Goal: Transaction & Acquisition: Purchase product/service

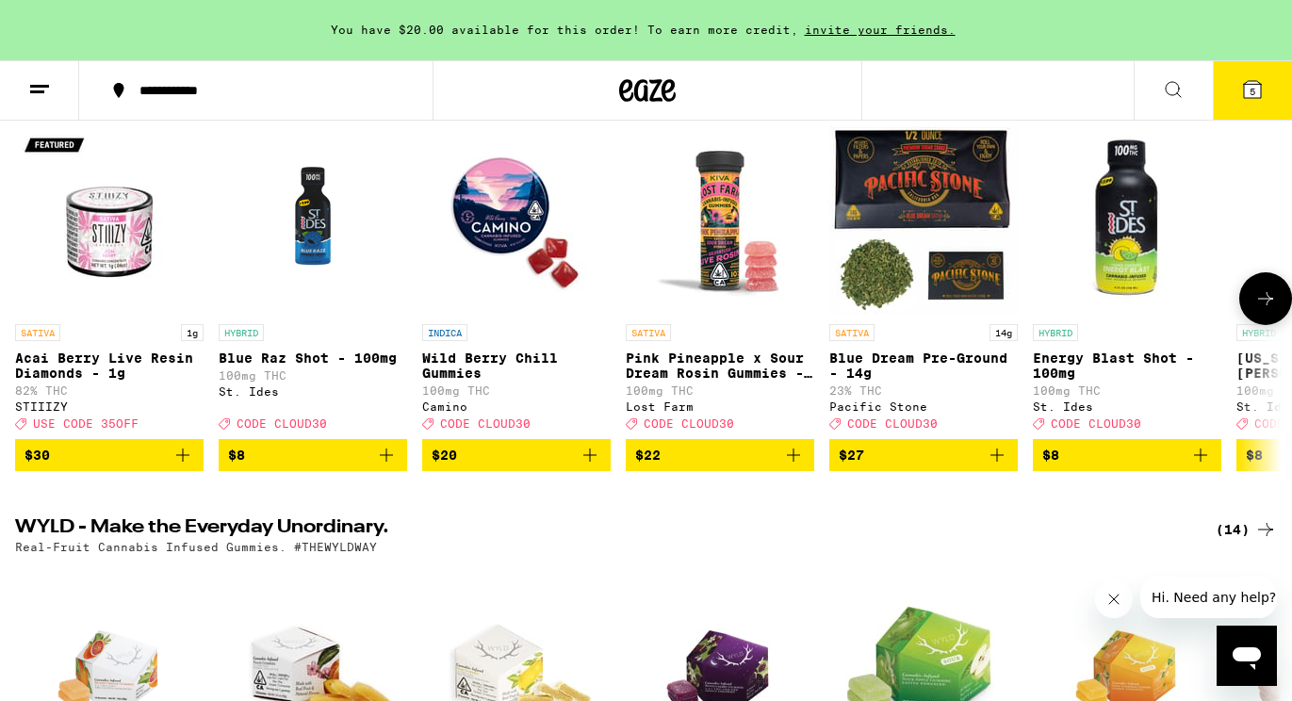
scroll to position [252, 0]
click at [529, 249] on img "Open page for Wild Berry Chill Gummies from Camino" at bounding box center [516, 220] width 189 height 189
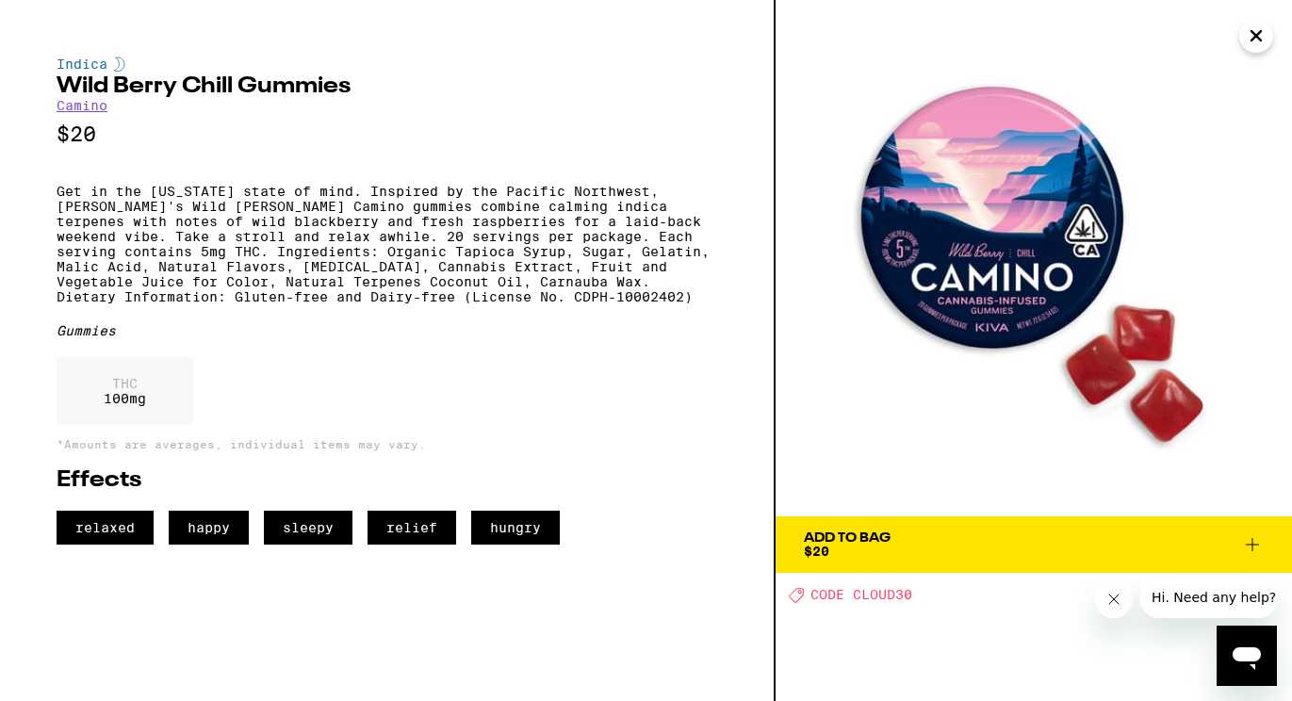
click at [1255, 38] on icon "Close" at bounding box center [1256, 35] width 9 height 9
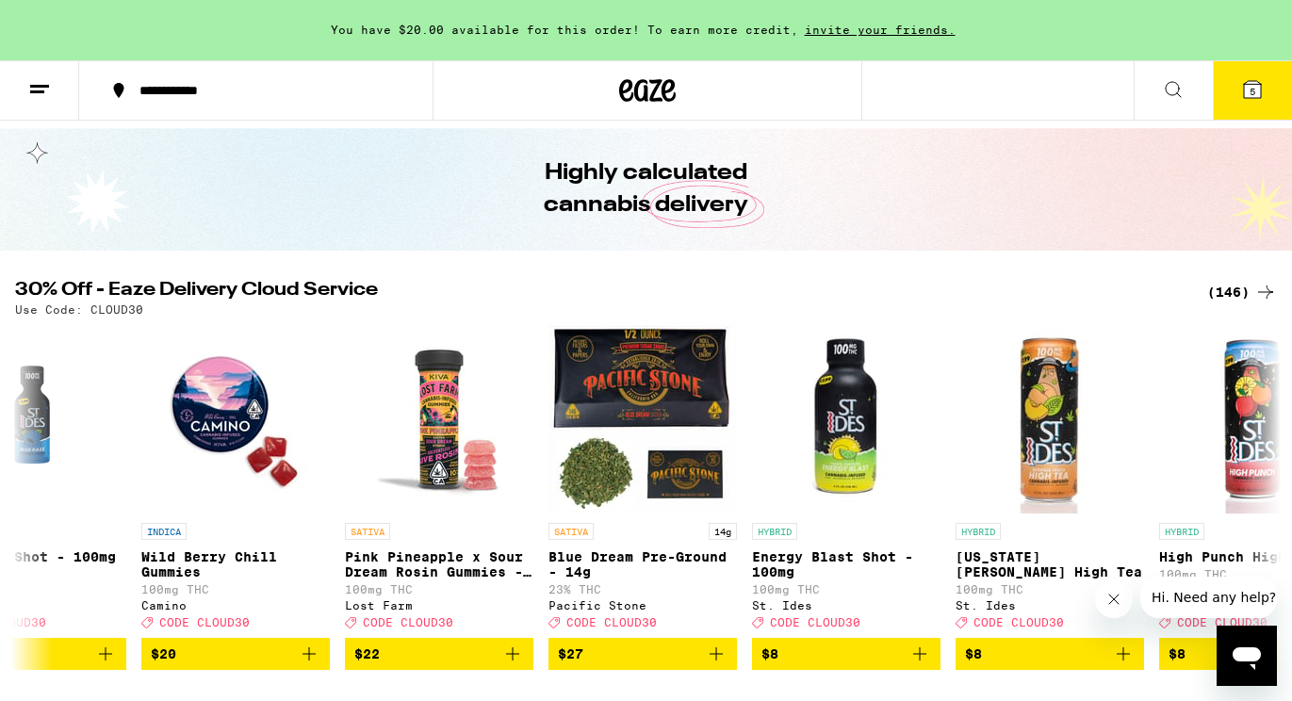
scroll to position [24, 0]
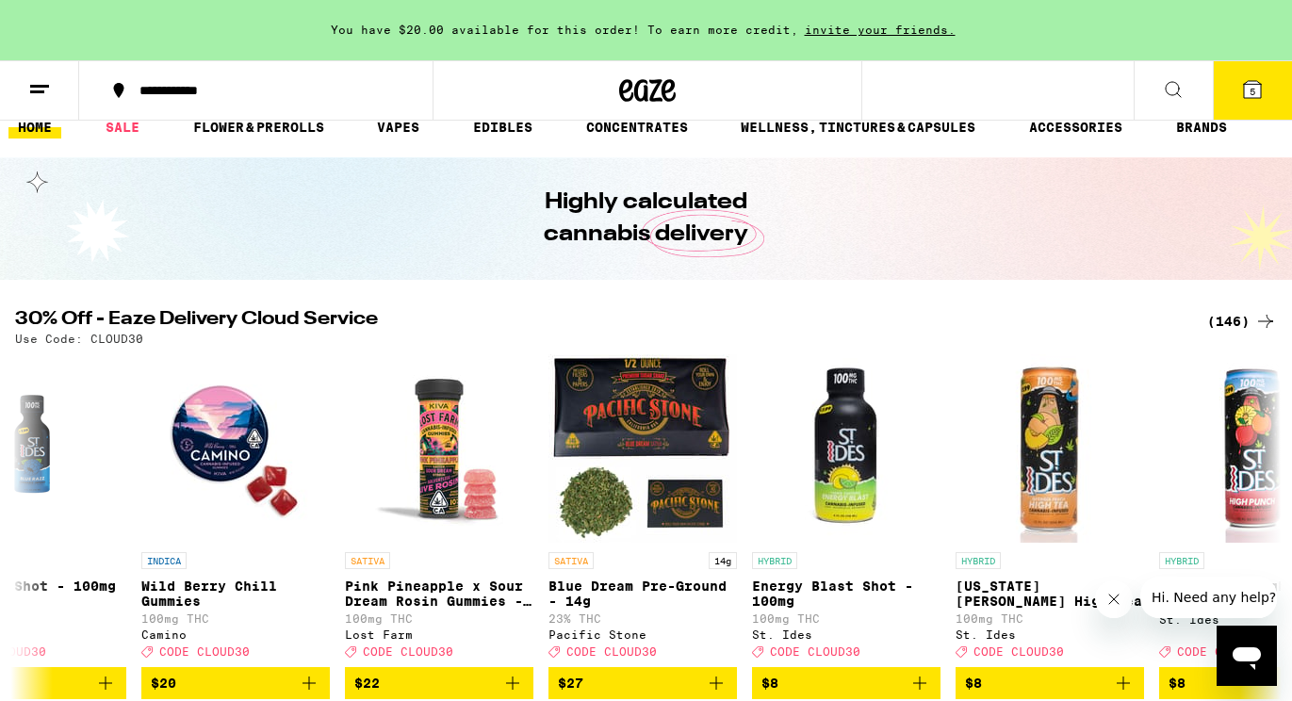
click at [1232, 318] on div "(146)" at bounding box center [1242, 321] width 70 height 23
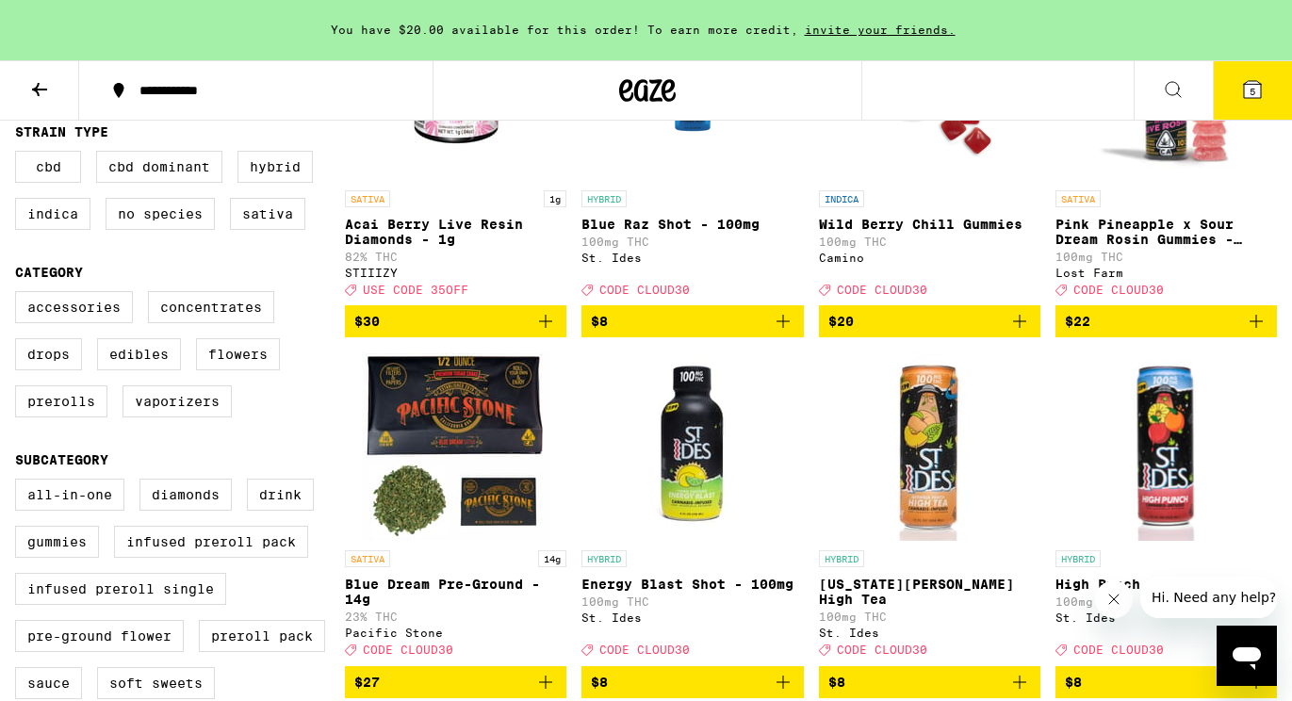
scroll to position [440, 0]
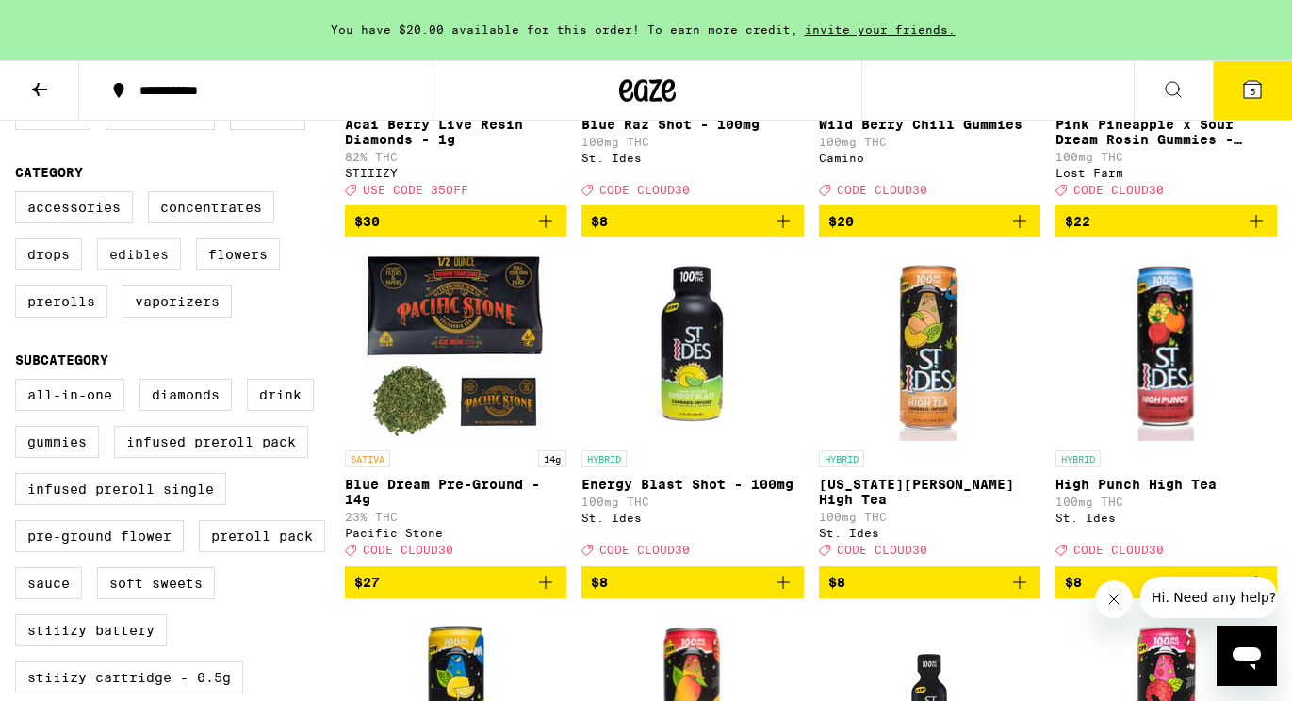
click at [155, 263] on label "Edibles" at bounding box center [139, 254] width 84 height 32
click at [20, 195] on input "Edibles" at bounding box center [19, 194] width 1 height 1
checkbox input "true"
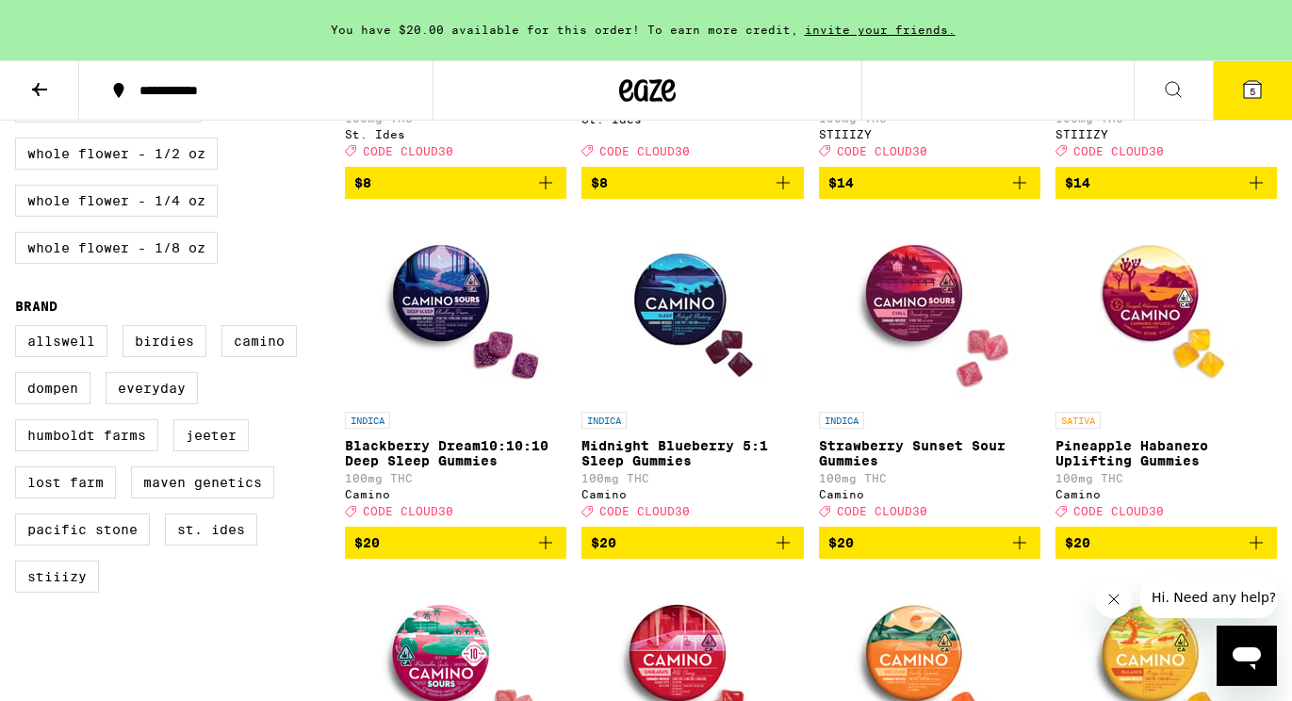
scroll to position [1260, 0]
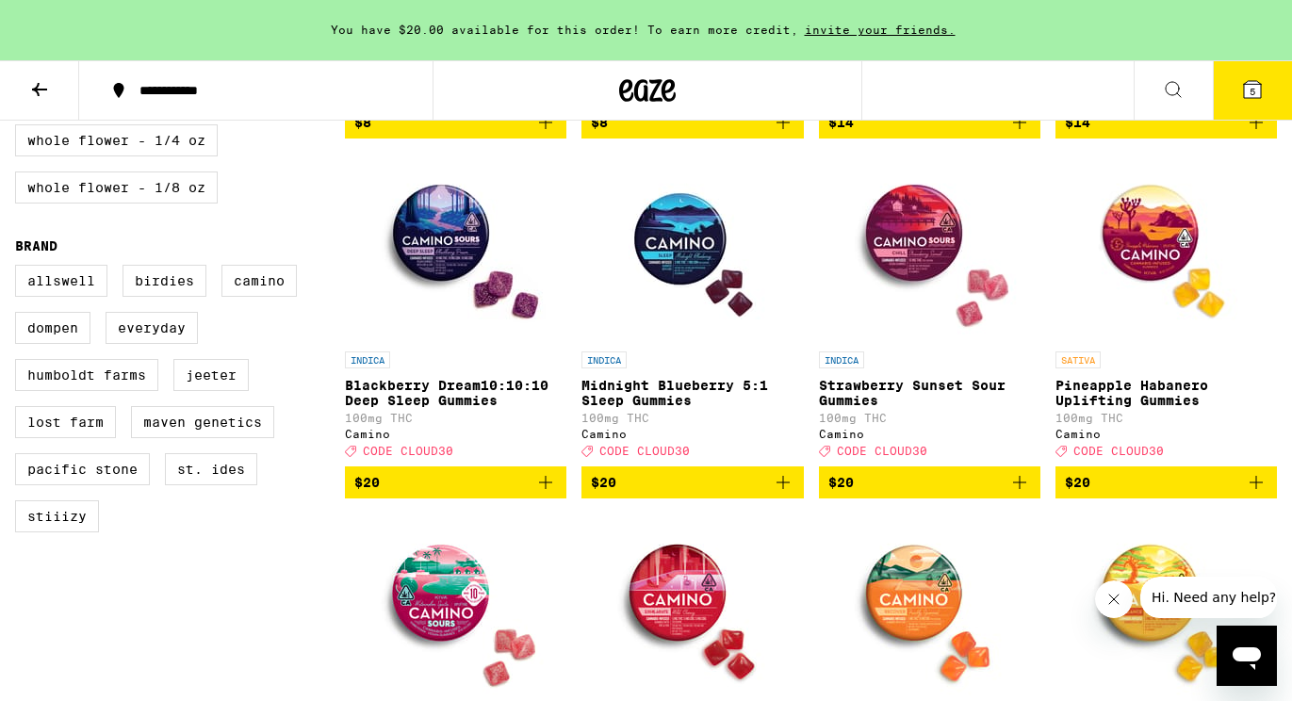
click at [1260, 494] on icon "Add to bag" at bounding box center [1256, 482] width 23 height 23
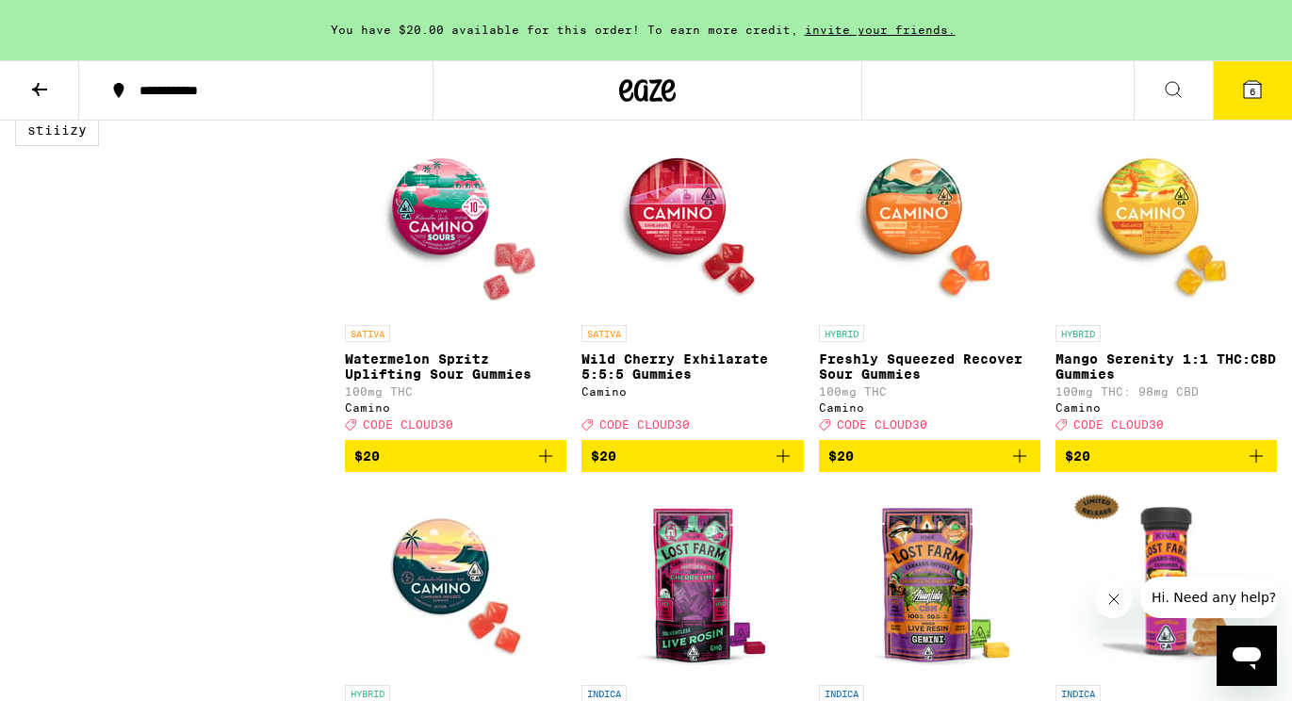
scroll to position [1694, 0]
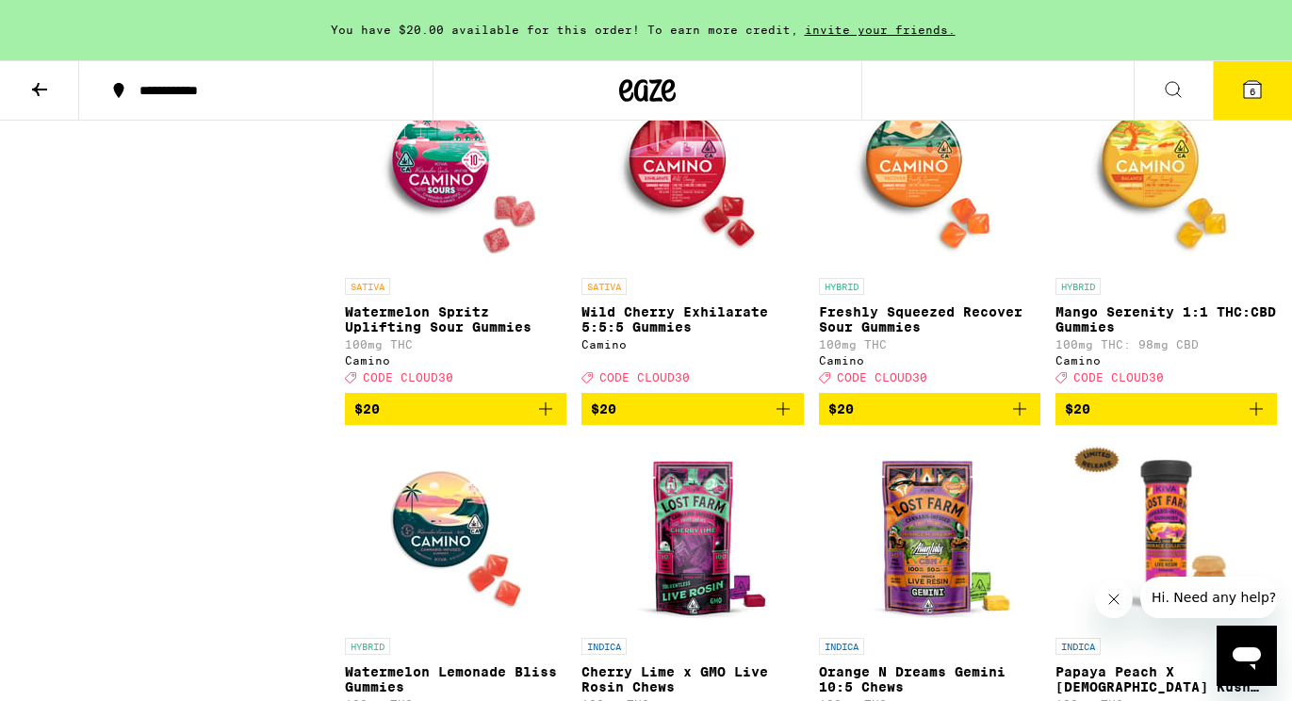
click at [1260, 420] on icon "Add to bag" at bounding box center [1256, 409] width 23 height 23
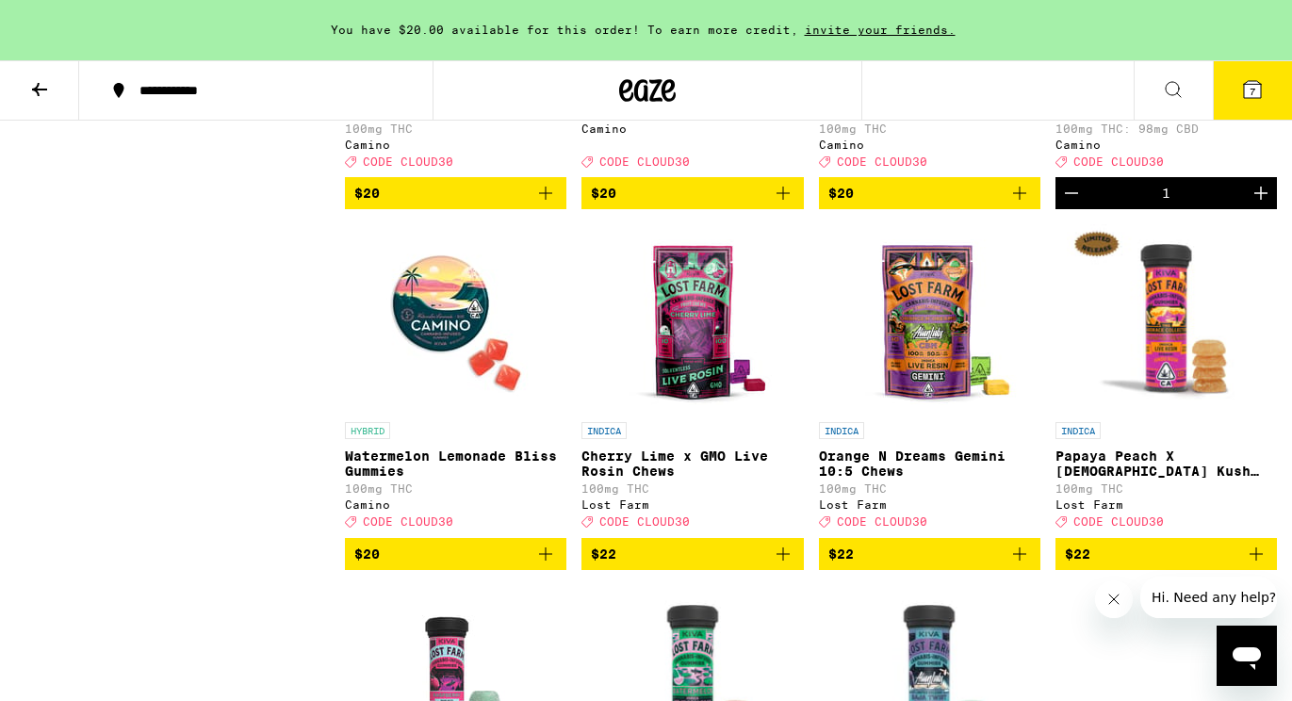
scroll to position [1952, 0]
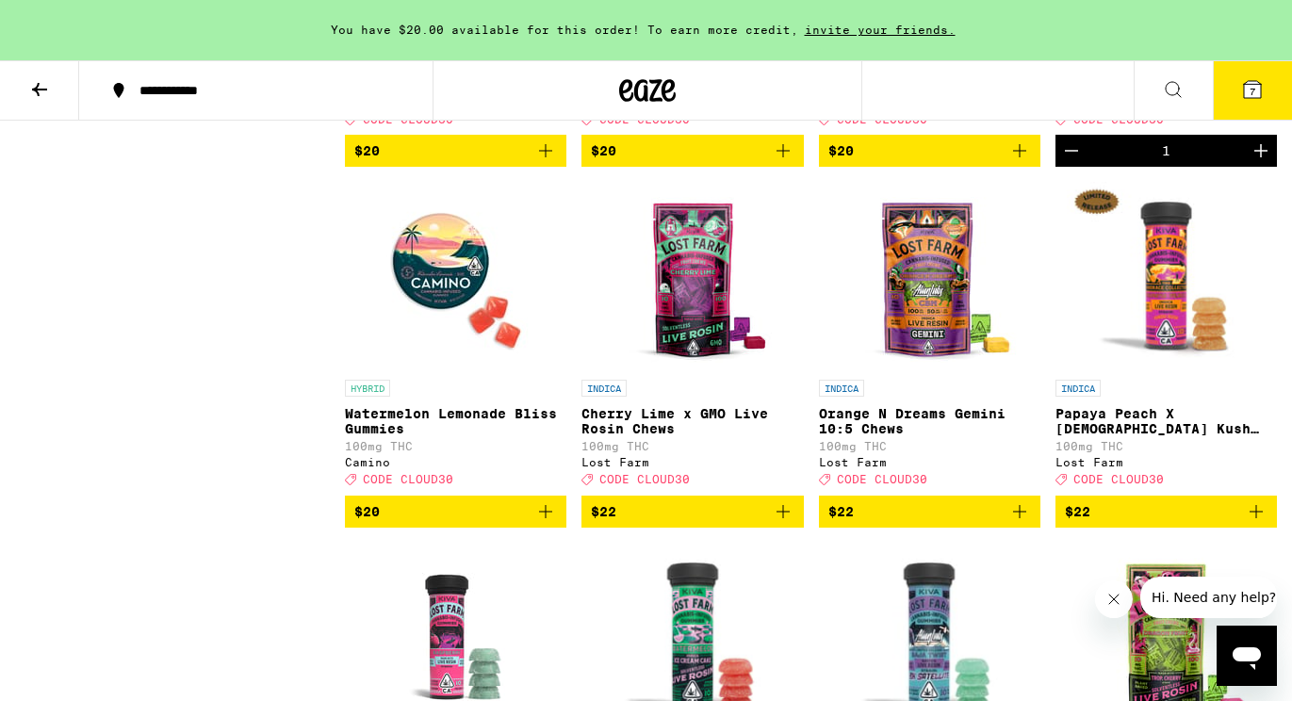
click at [540, 523] on icon "Add to bag" at bounding box center [545, 511] width 23 height 23
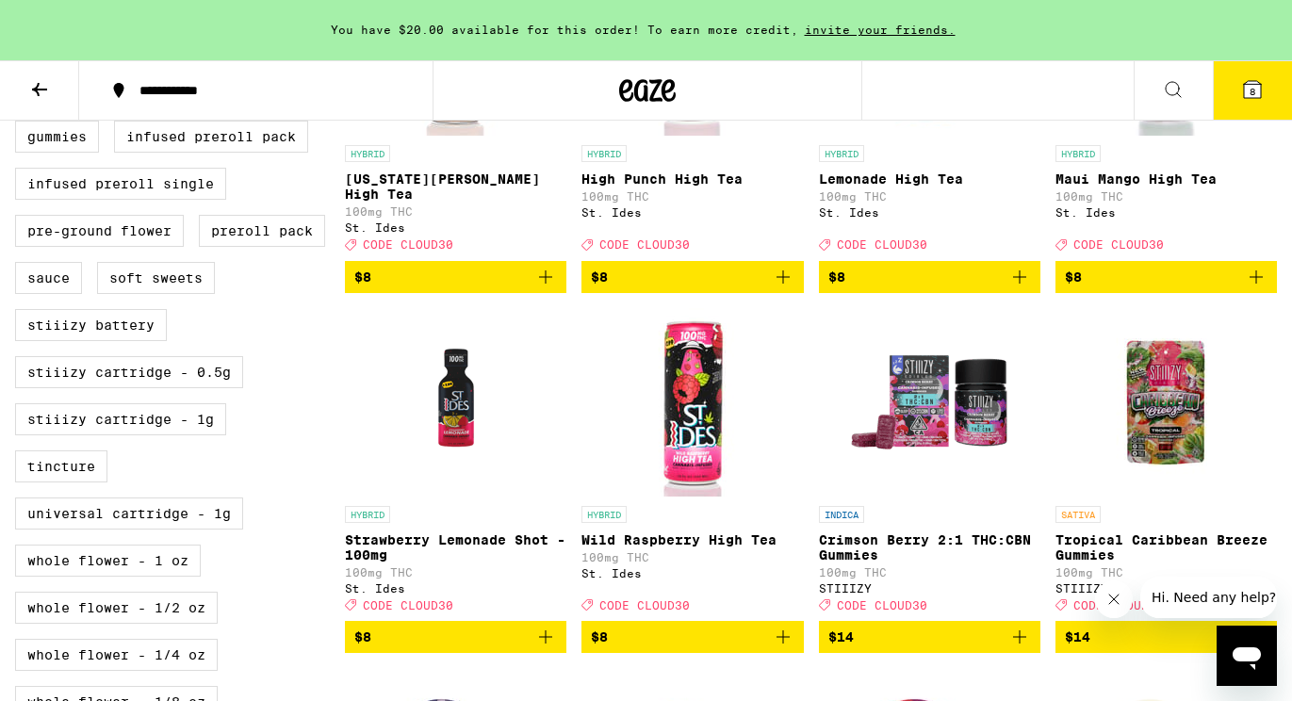
scroll to position [893, 0]
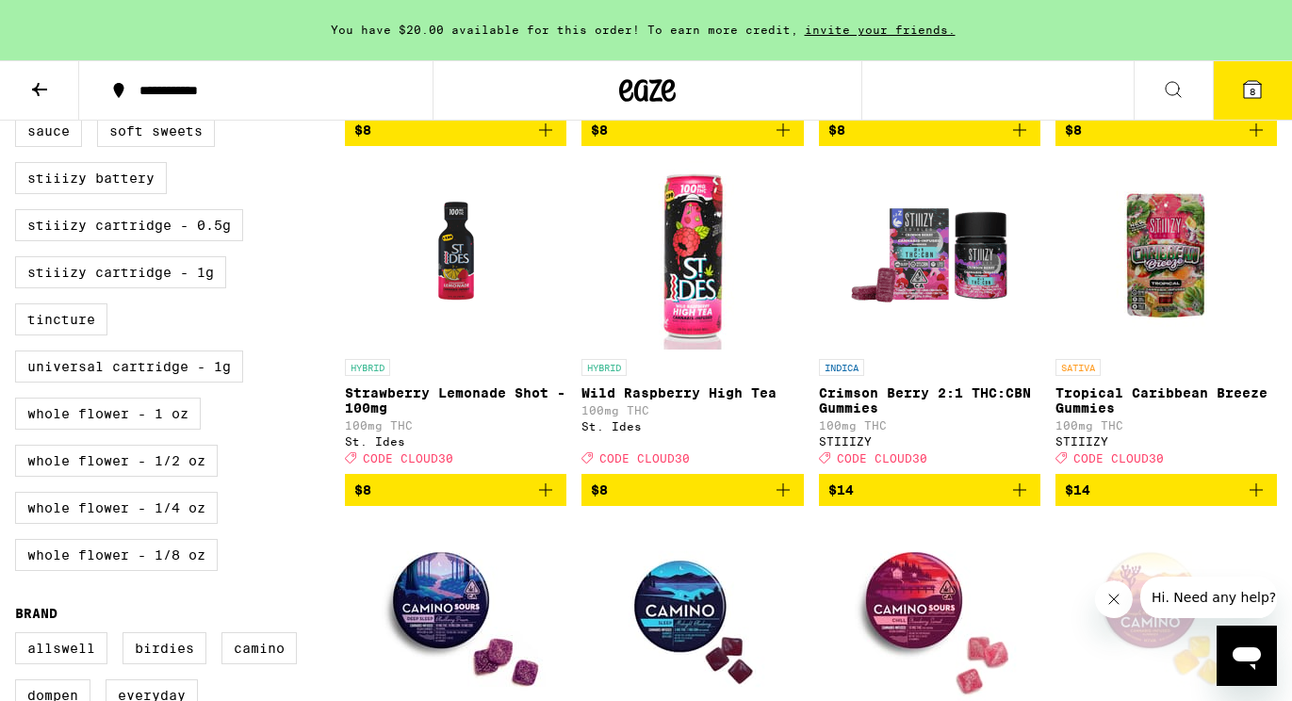
click at [548, 501] on icon "Add to bag" at bounding box center [545, 490] width 23 height 23
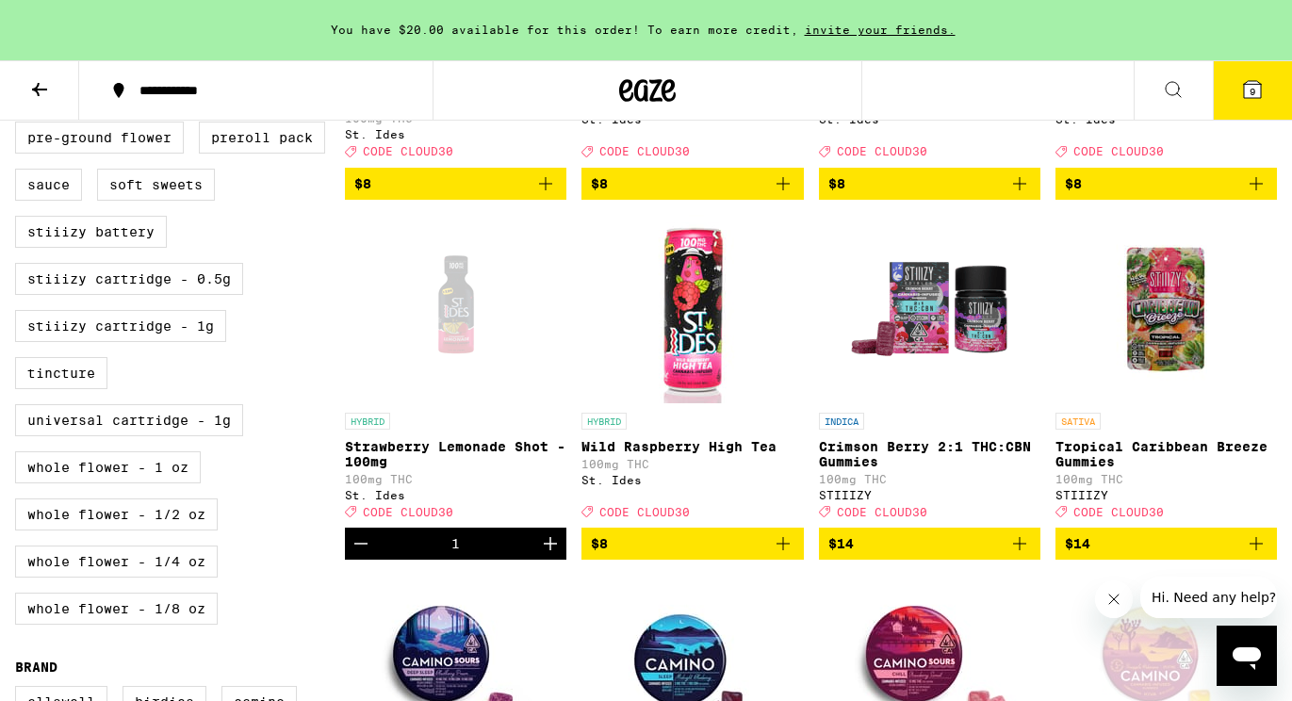
scroll to position [838, 0]
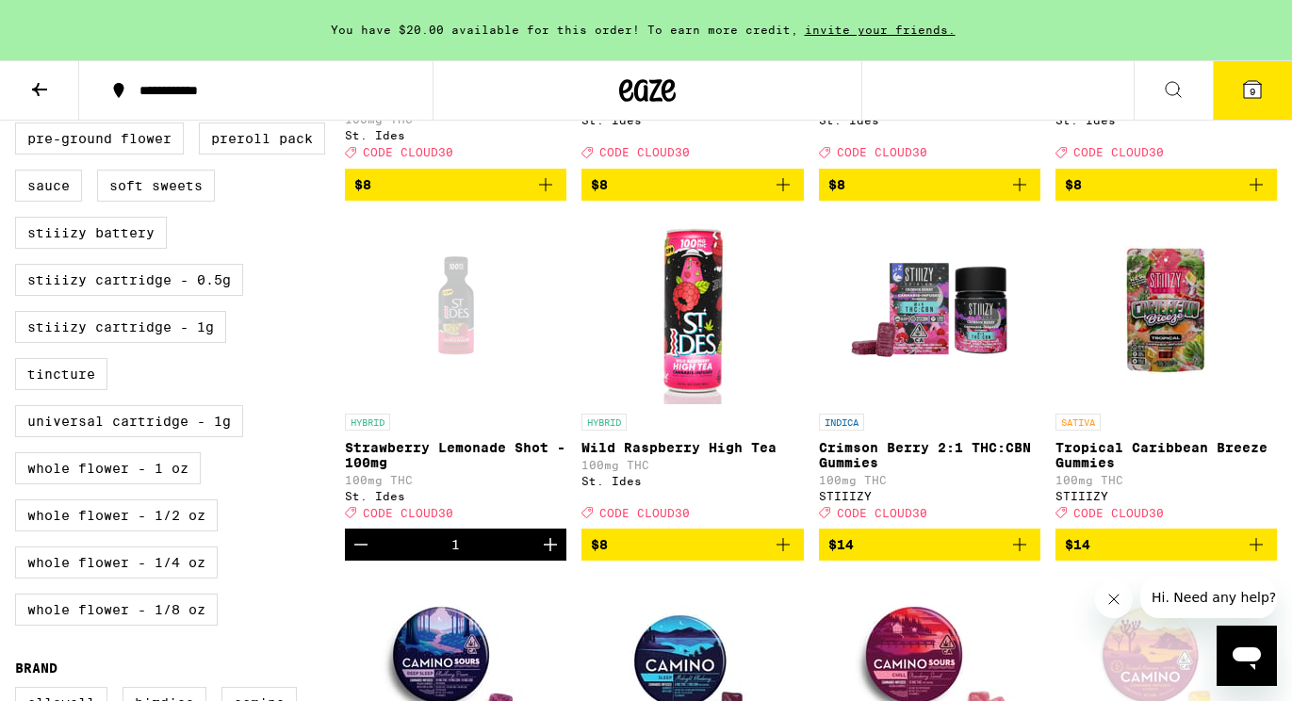
click at [556, 556] on icon "Increment" at bounding box center [550, 544] width 23 height 23
click at [1258, 95] on span "10" at bounding box center [1252, 91] width 11 height 11
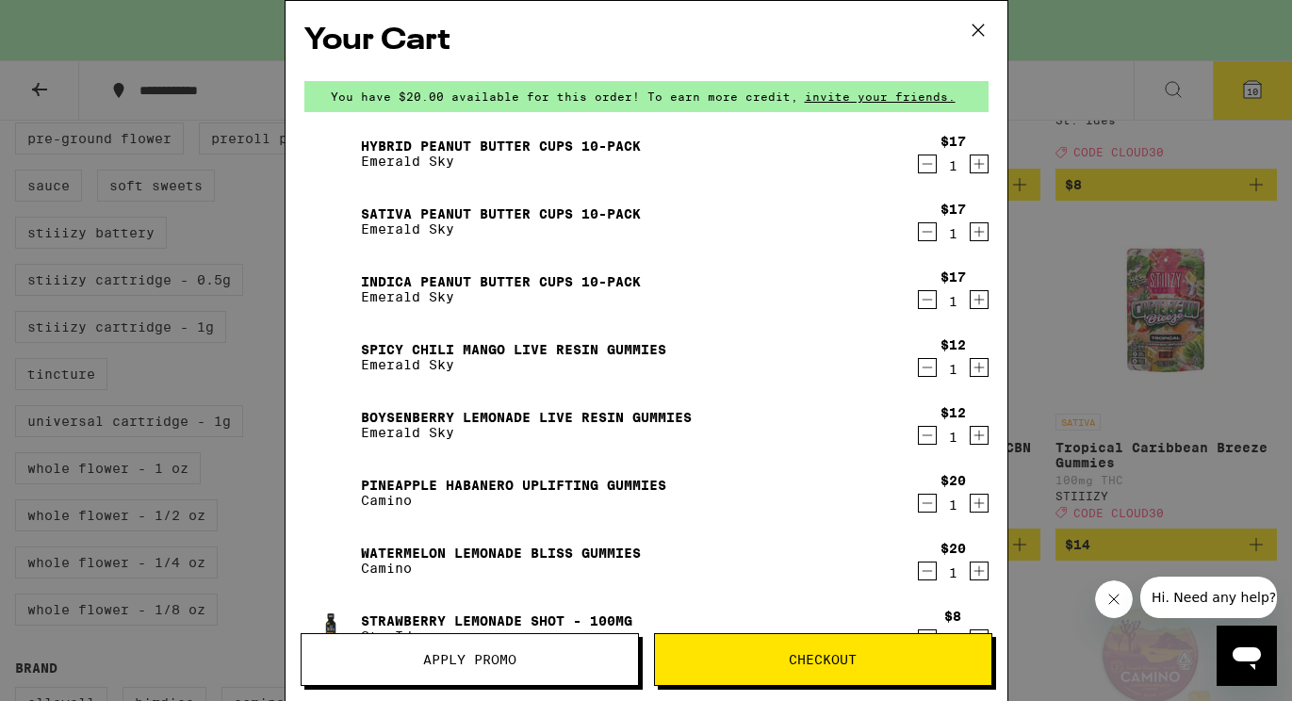
click at [924, 163] on icon "Decrement" at bounding box center [927, 164] width 17 height 23
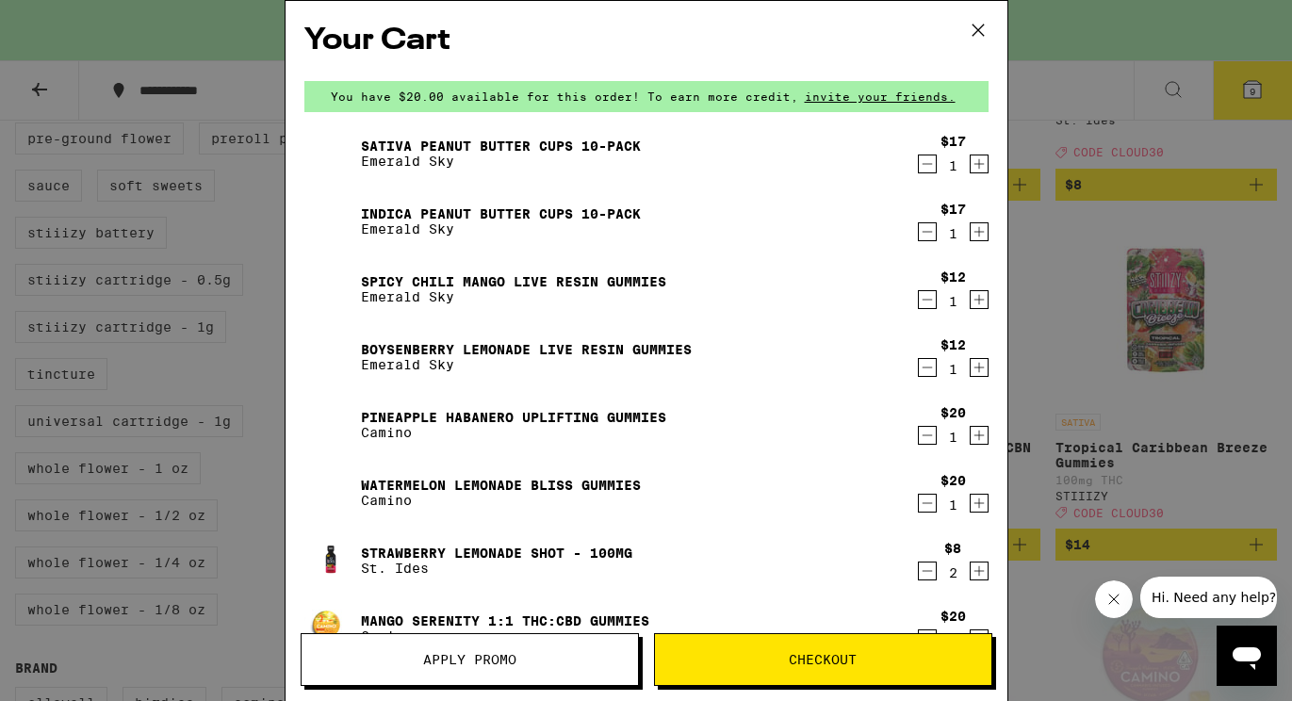
click at [924, 163] on icon "Decrement" at bounding box center [927, 164] width 17 height 23
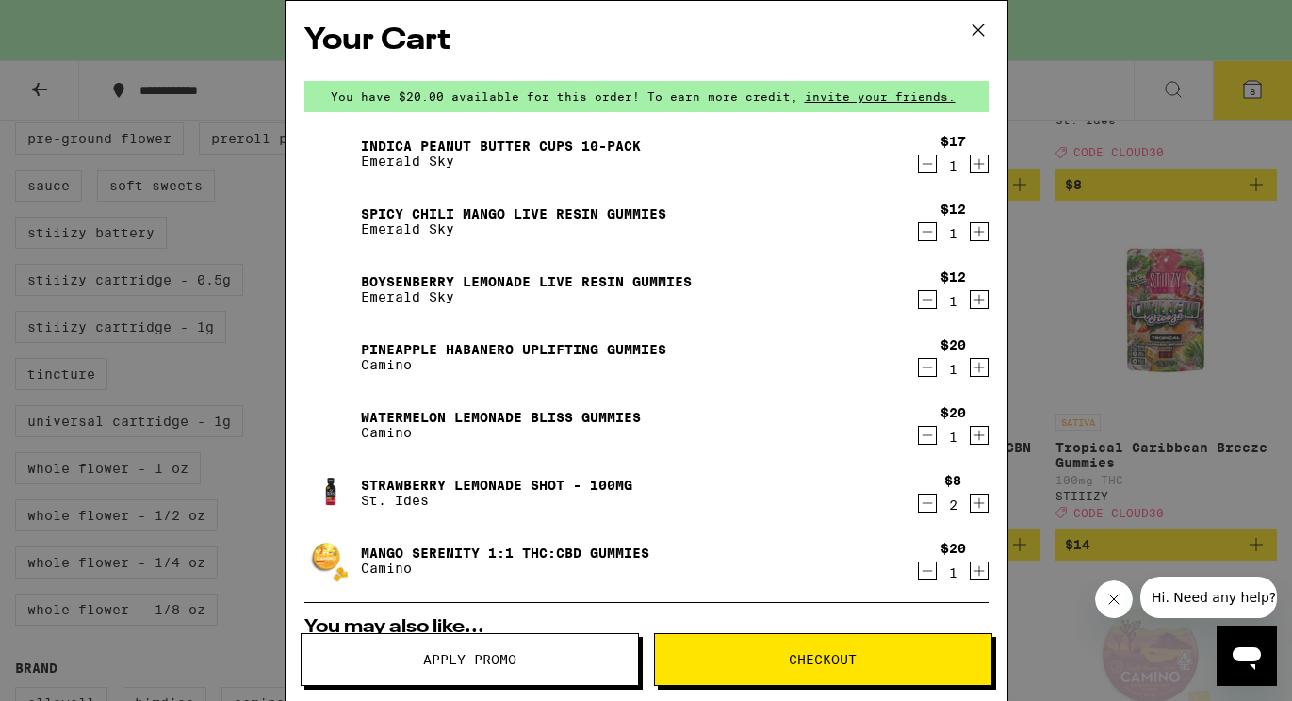
click at [924, 163] on icon "Decrement" at bounding box center [927, 164] width 17 height 23
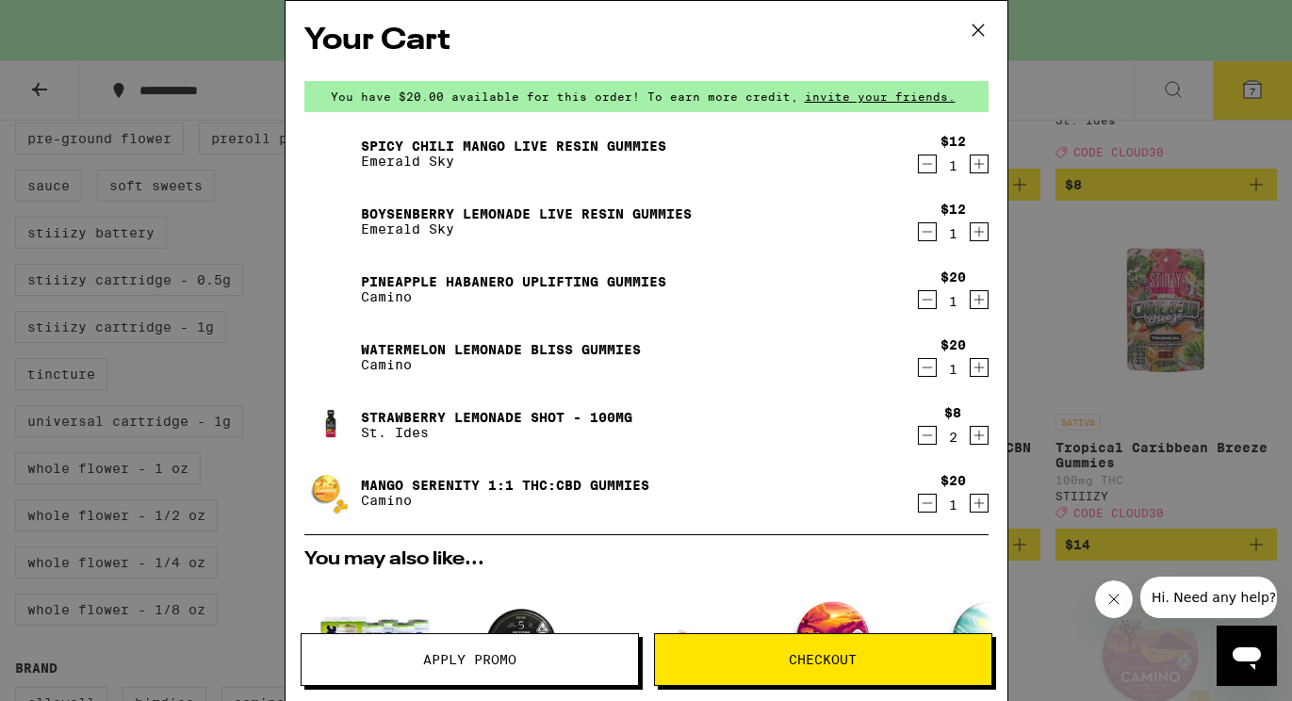
click at [924, 163] on icon "Decrement" at bounding box center [927, 164] width 17 height 23
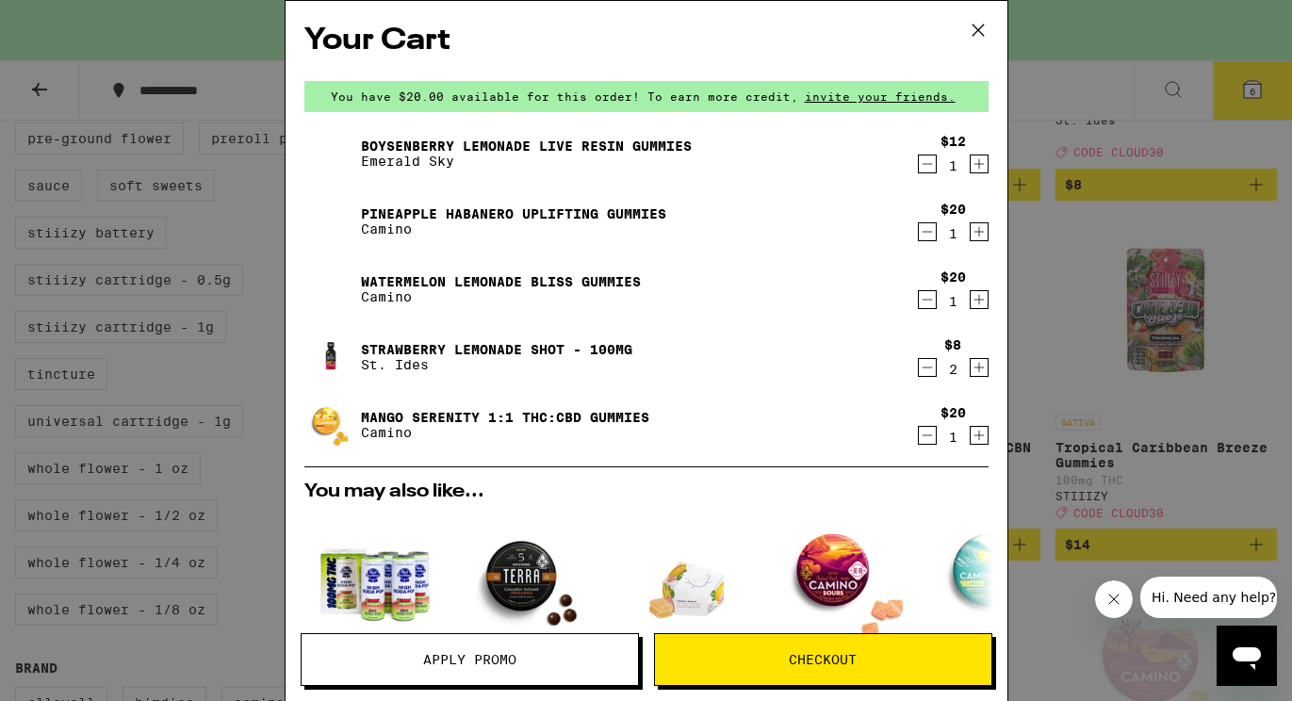
click at [924, 163] on icon "Decrement" at bounding box center [927, 164] width 17 height 23
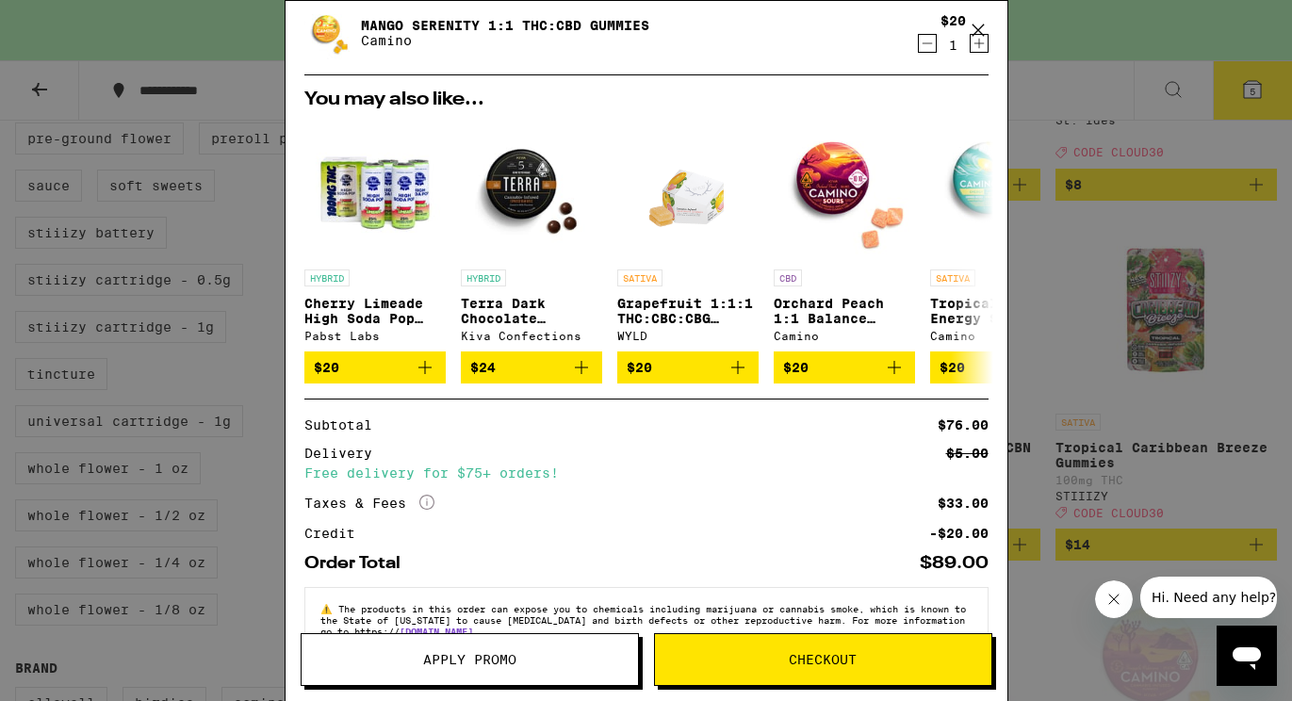
scroll to position [360, 0]
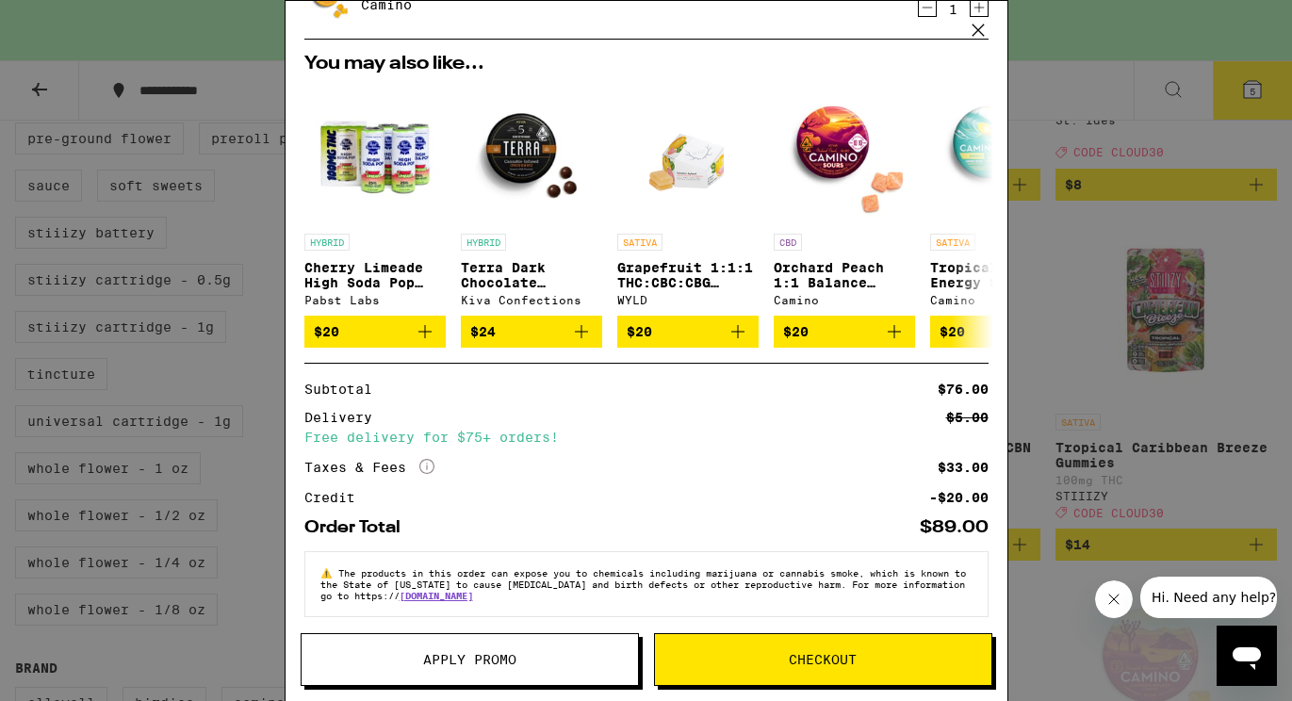
click at [497, 661] on span "Apply Promo" at bounding box center [469, 659] width 93 height 13
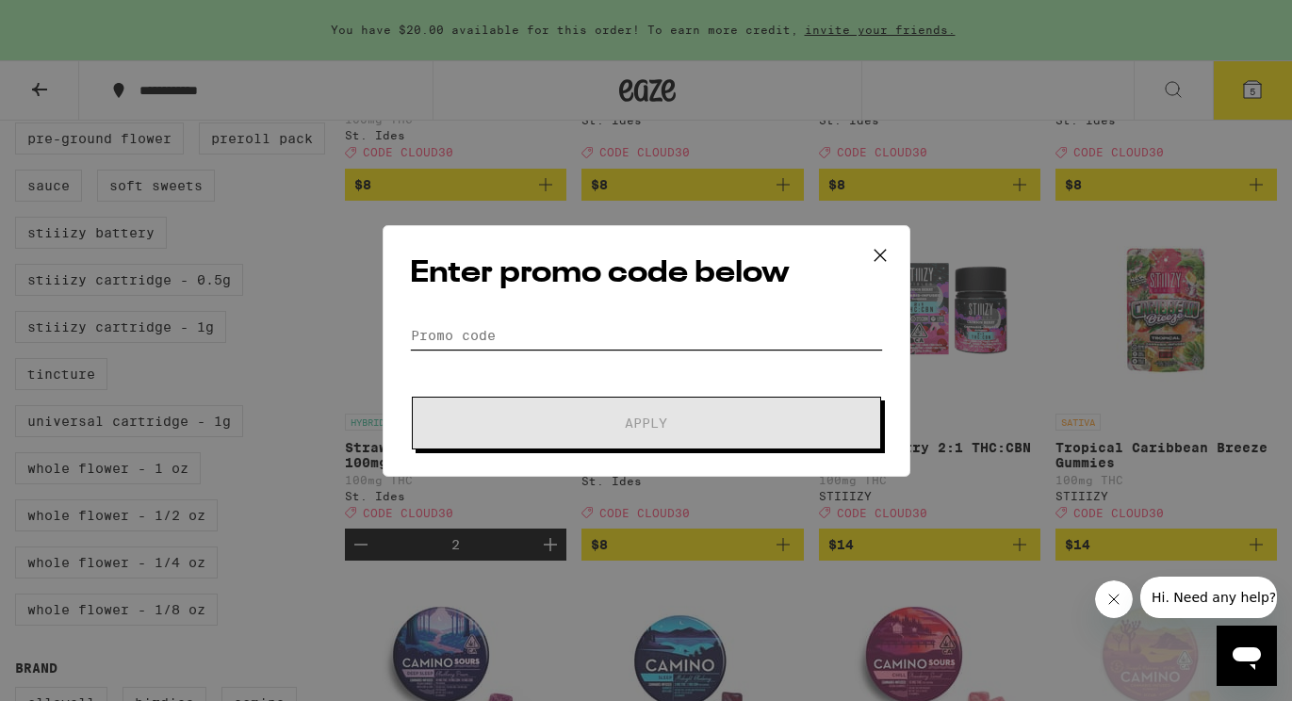
click at [535, 340] on input "Promo Code" at bounding box center [646, 335] width 473 height 28
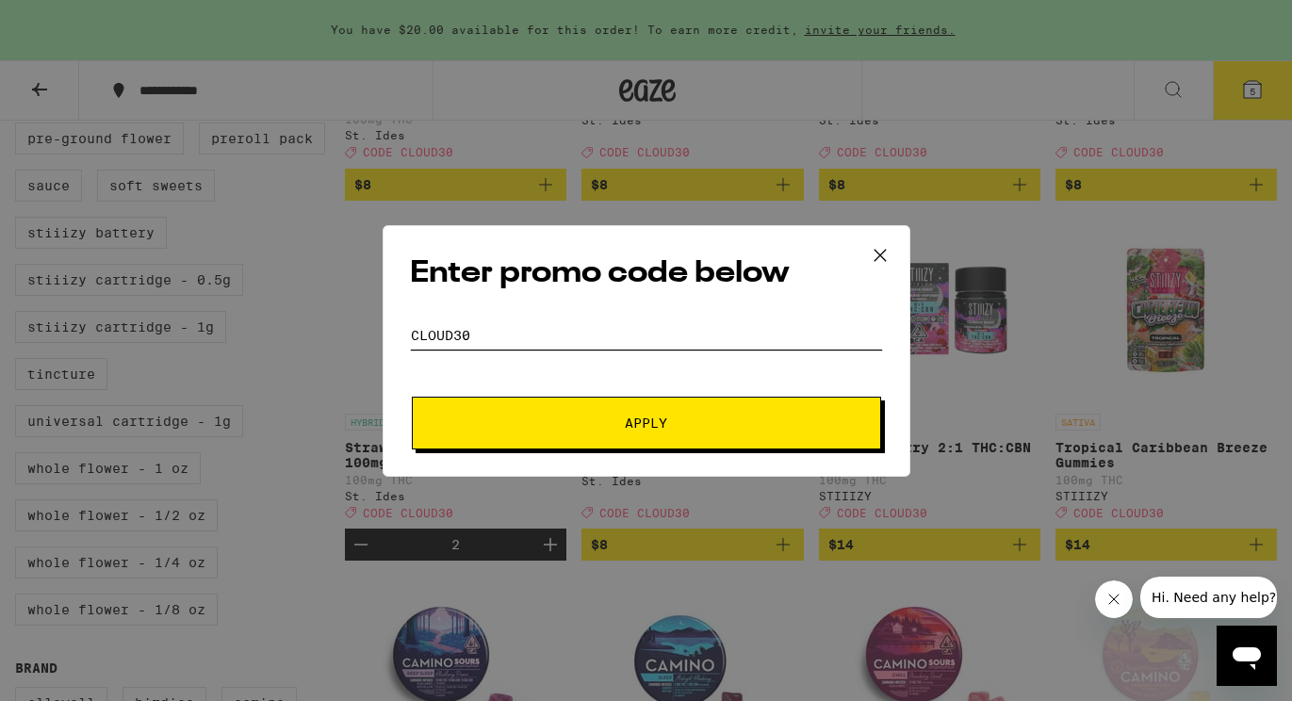
type input "Cloud30"
click at [648, 423] on span "Apply" at bounding box center [646, 423] width 42 height 13
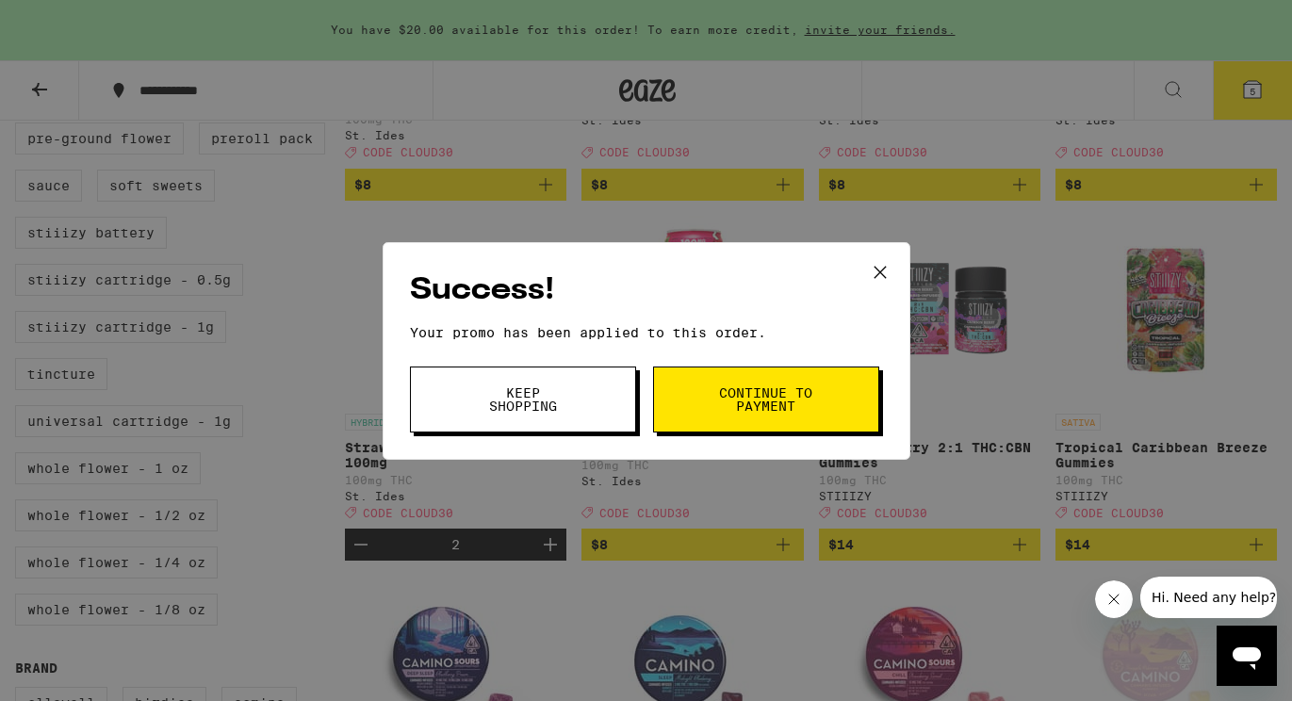
click at [533, 408] on span "Keep Shopping" at bounding box center [523, 399] width 96 height 26
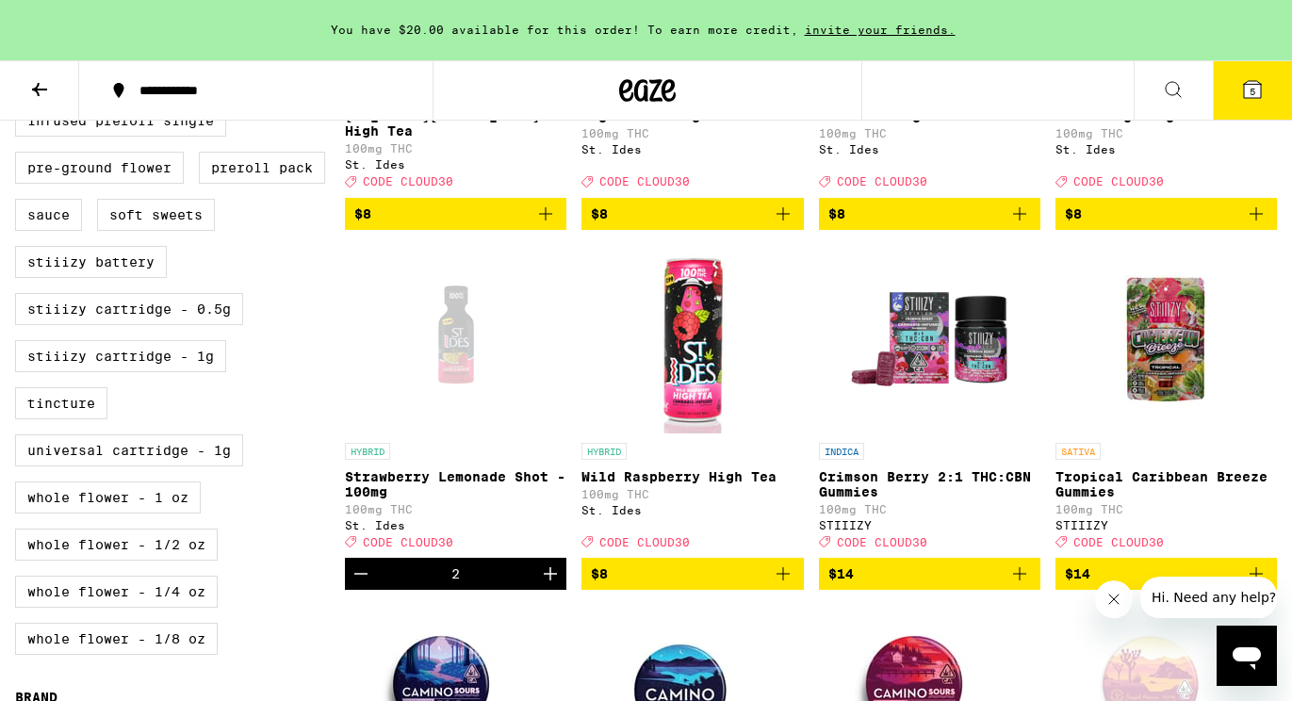
scroll to position [804, 0]
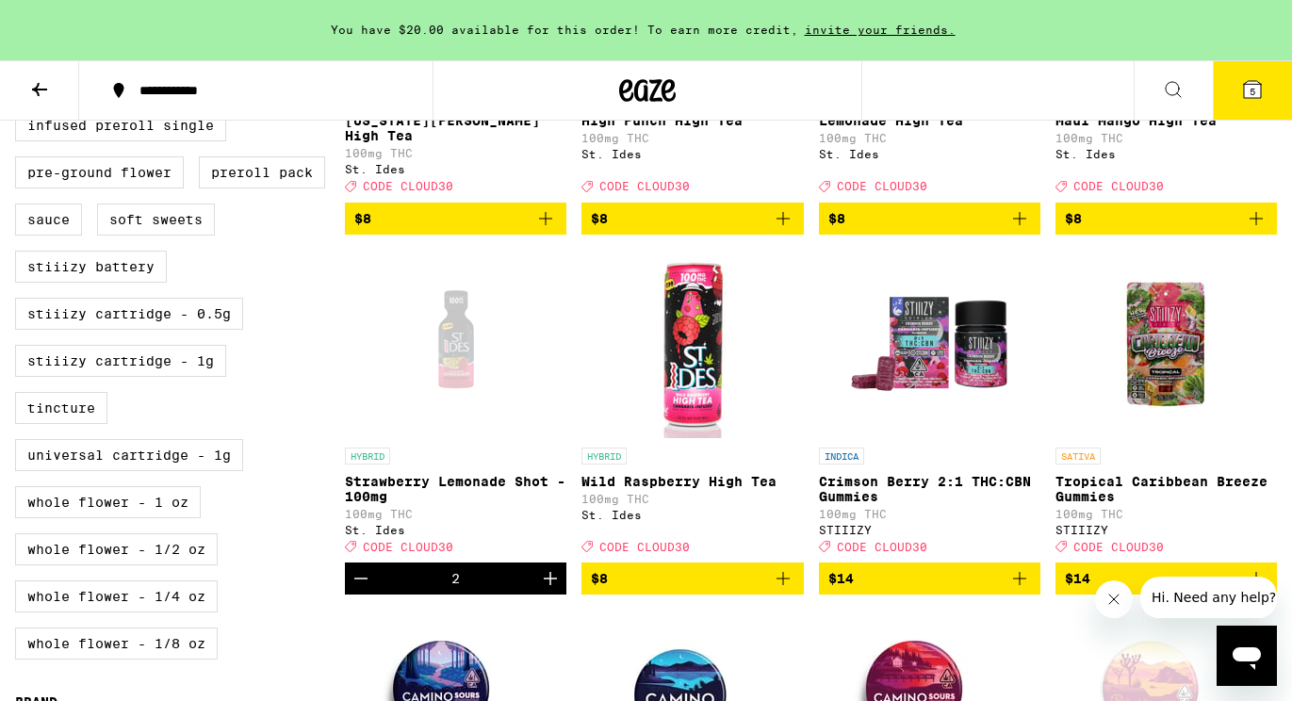
click at [1268, 98] on button "5" at bounding box center [1252, 90] width 79 height 58
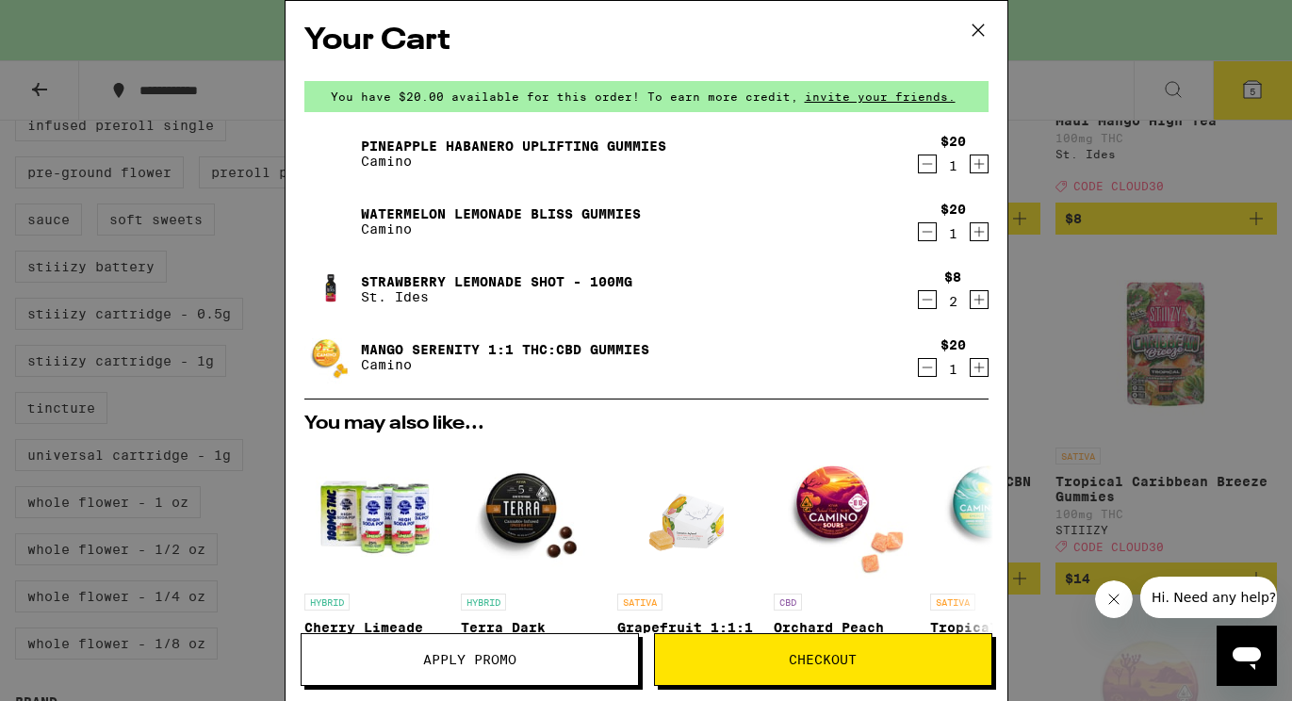
click at [924, 300] on icon "Decrement" at bounding box center [927, 299] width 17 height 23
click at [924, 300] on icon "Decrement" at bounding box center [927, 300] width 17 height 23
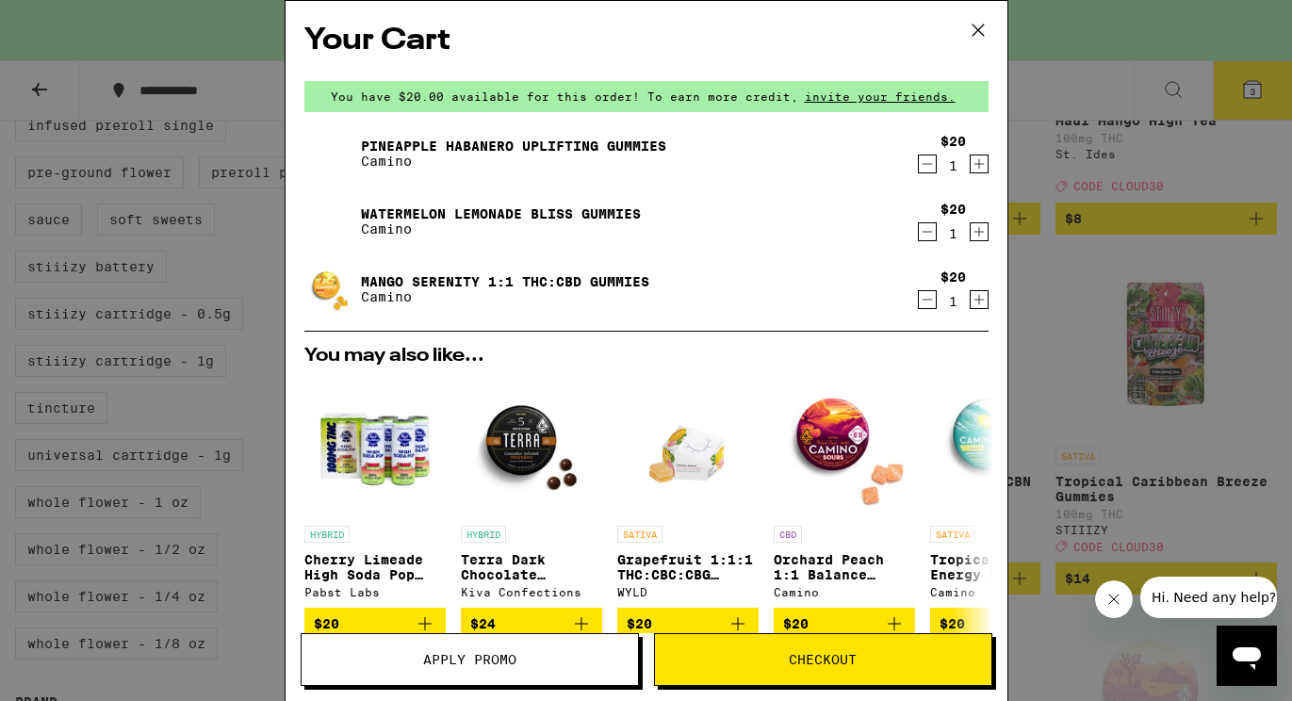
click at [980, 171] on icon "Increment" at bounding box center [979, 164] width 17 height 23
click at [928, 167] on icon "Decrement" at bounding box center [927, 164] width 17 height 23
click at [981, 239] on icon "Increment" at bounding box center [979, 232] width 17 height 23
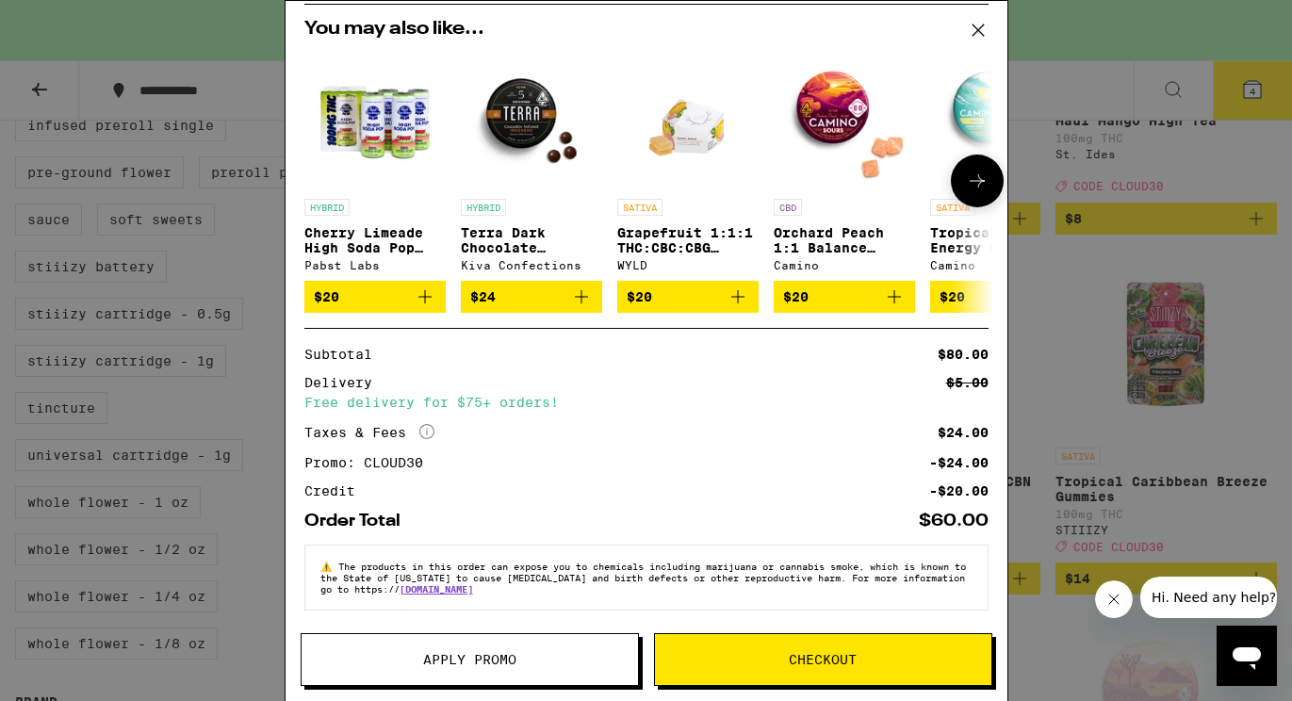
scroll to position [338, 0]
click at [979, 25] on icon at bounding box center [978, 30] width 28 height 28
